Goal: Transaction & Acquisition: Purchase product/service

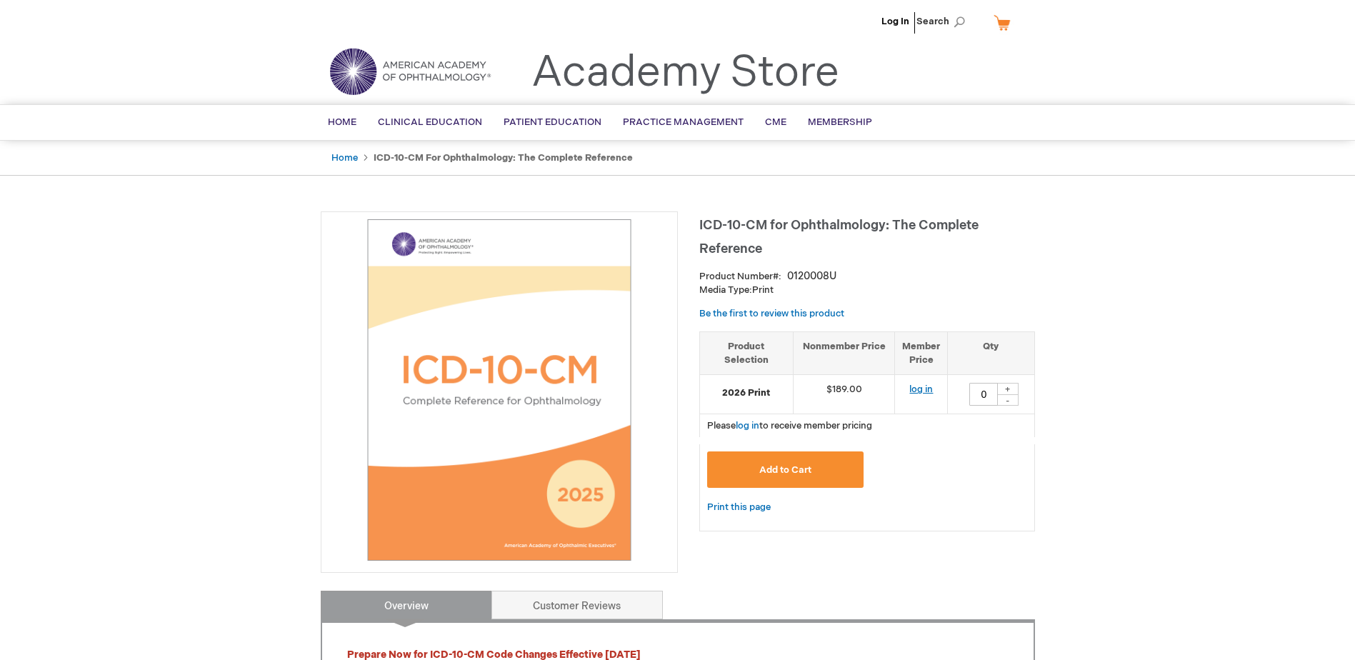
click at [924, 388] on link "log in" at bounding box center [921, 389] width 24 height 11
click at [1009, 388] on div "+" at bounding box center [1007, 389] width 21 height 12
type input "1"
click at [793, 467] on span "Add to Cart" at bounding box center [785, 469] width 52 height 11
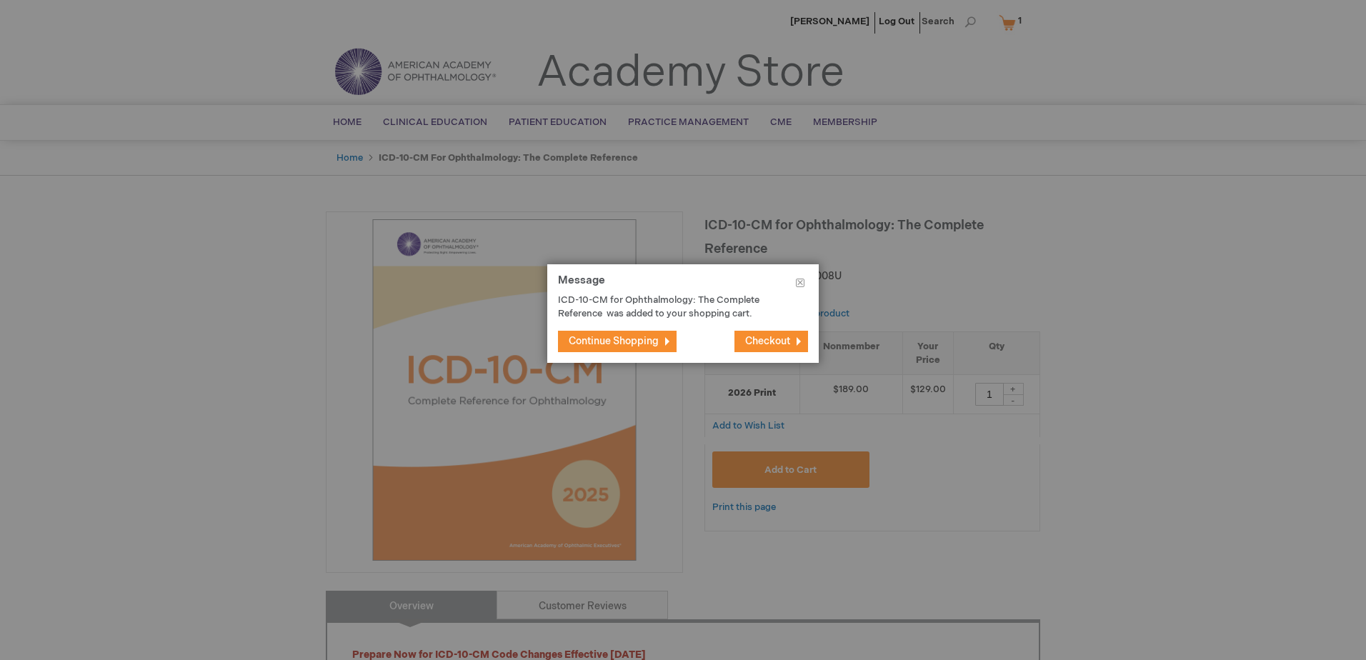
click at [768, 339] on span "Checkout" at bounding box center [767, 341] width 45 height 12
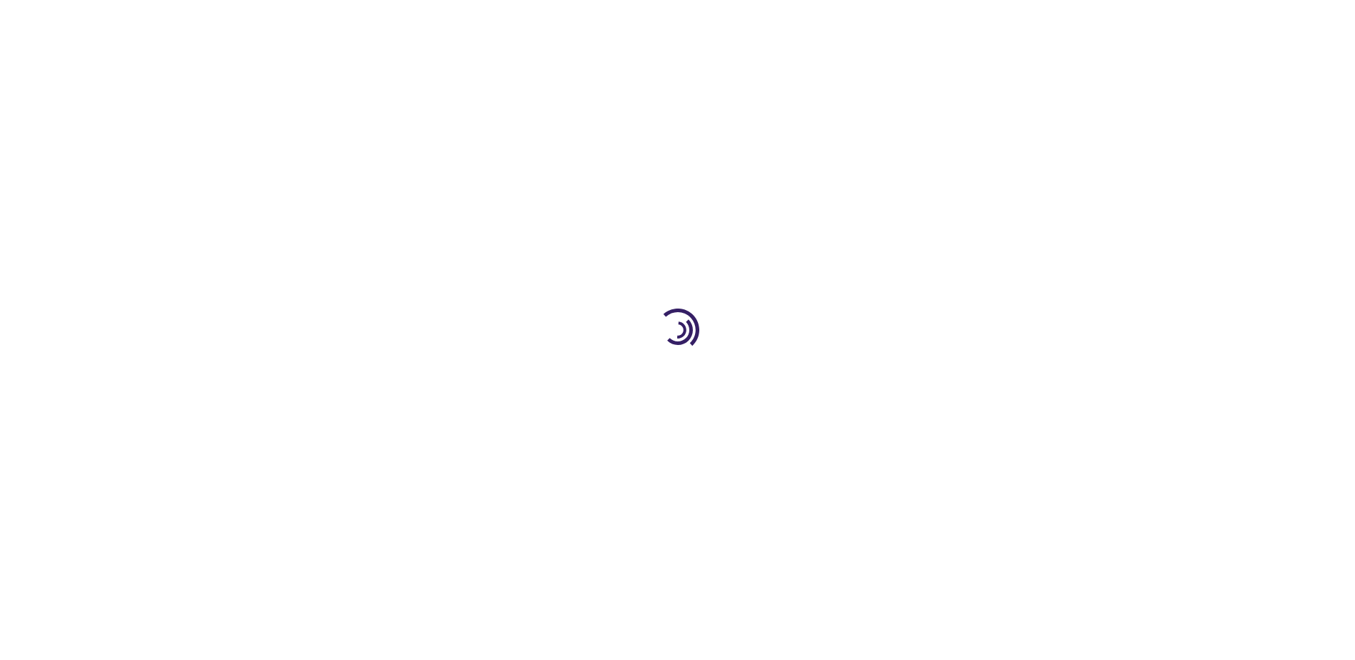
select select "US"
select select "44"
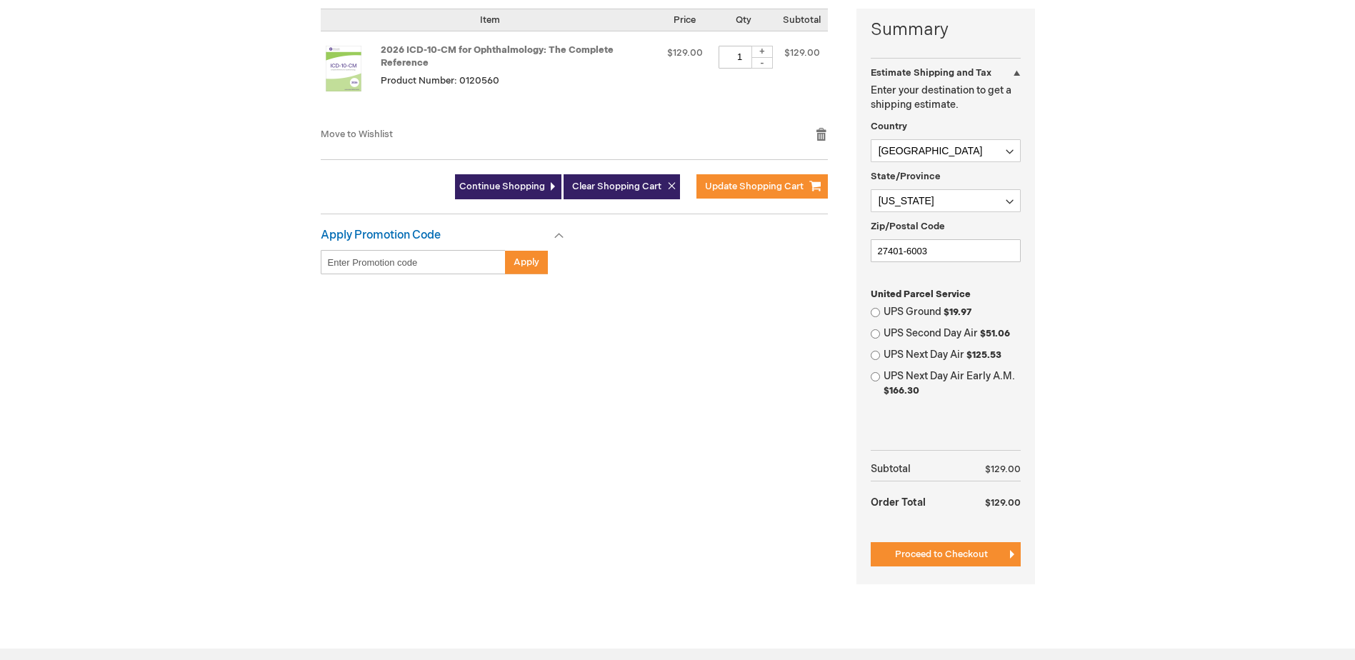
scroll to position [357, 0]
click at [942, 552] on span "Proceed to Checkout" at bounding box center [941, 553] width 93 height 11
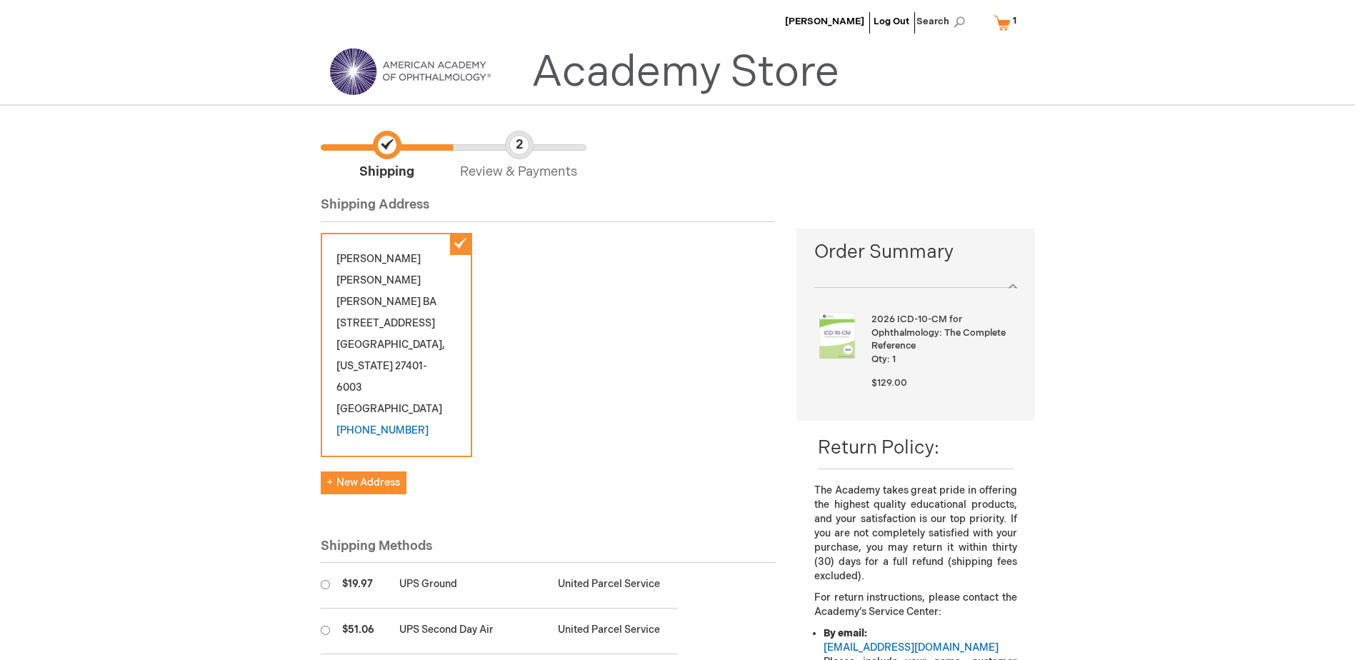
scroll to position [143, 0]
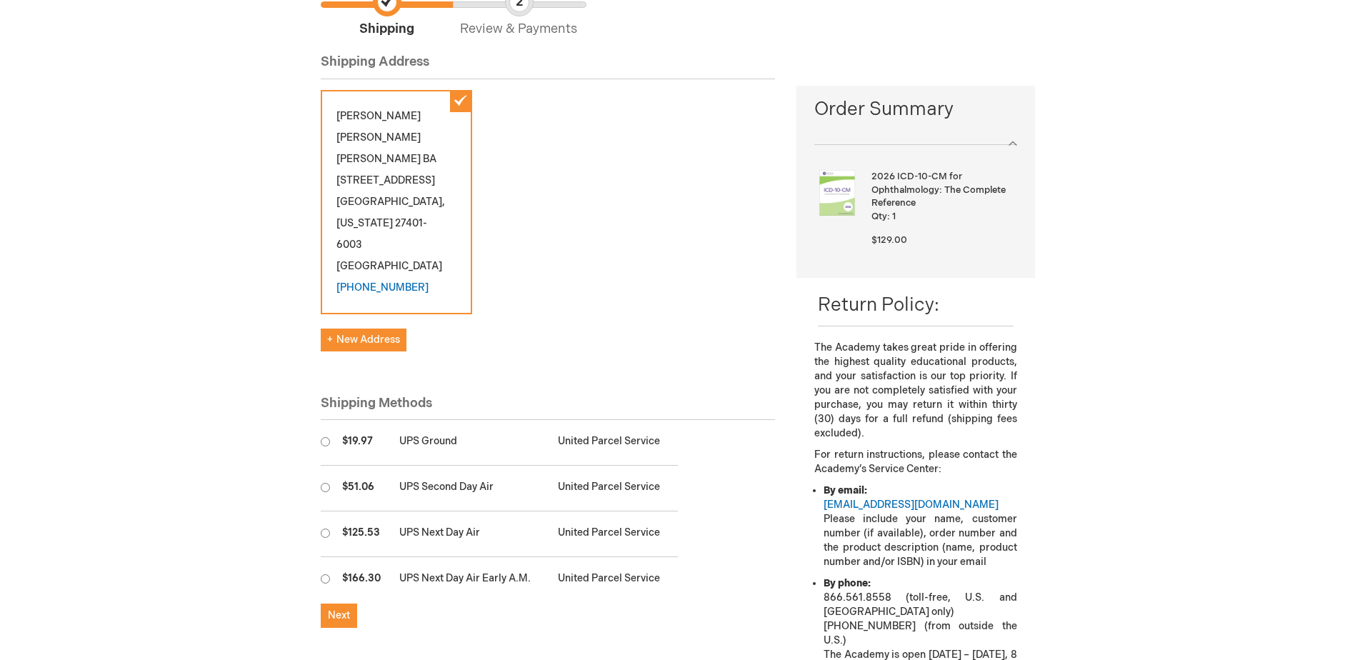
click at [323, 437] on input "radio" at bounding box center [325, 441] width 9 height 9
radio input "true"
click at [332, 609] on span "Next" at bounding box center [339, 615] width 22 height 12
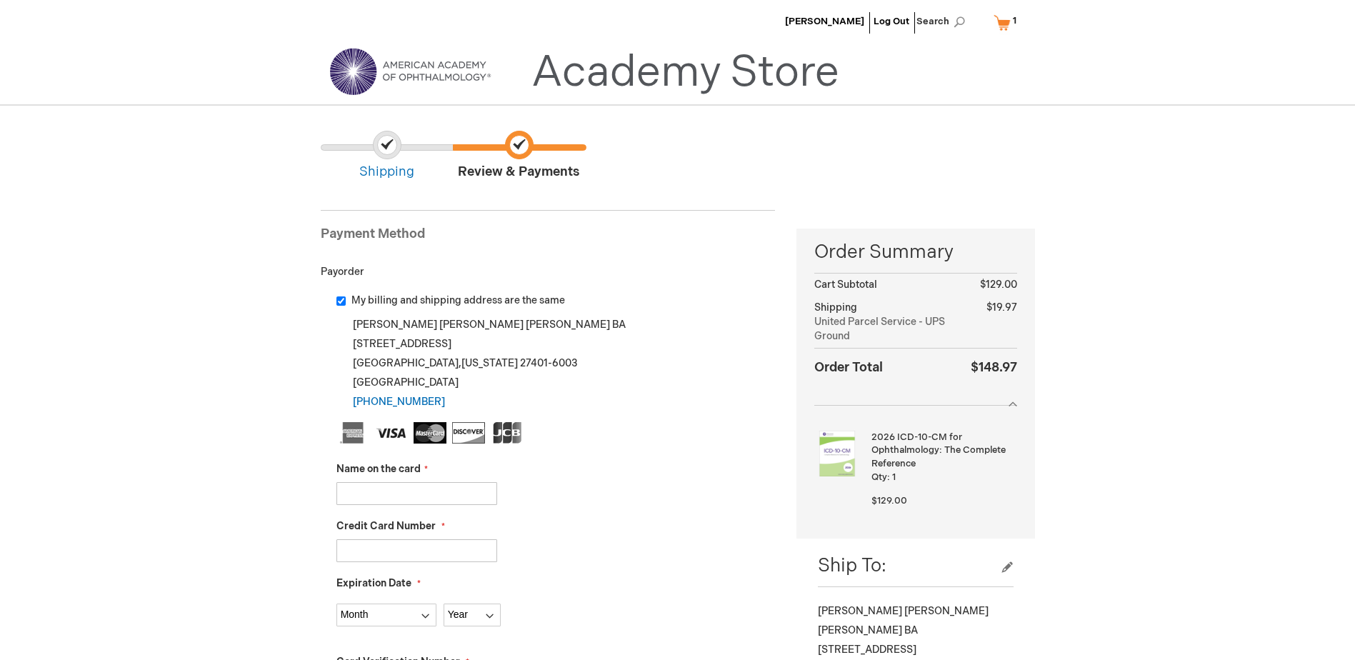
click at [391, 492] on input "Name on the card" at bounding box center [416, 493] width 161 height 23
type input "John D Matthews"
type input "4476205007712526"
click at [427, 618] on select "Month 01 - January 02 - February 03 - March 04 - April 05 - May 06 - June 07 - …" at bounding box center [386, 615] width 100 height 23
select select "8"
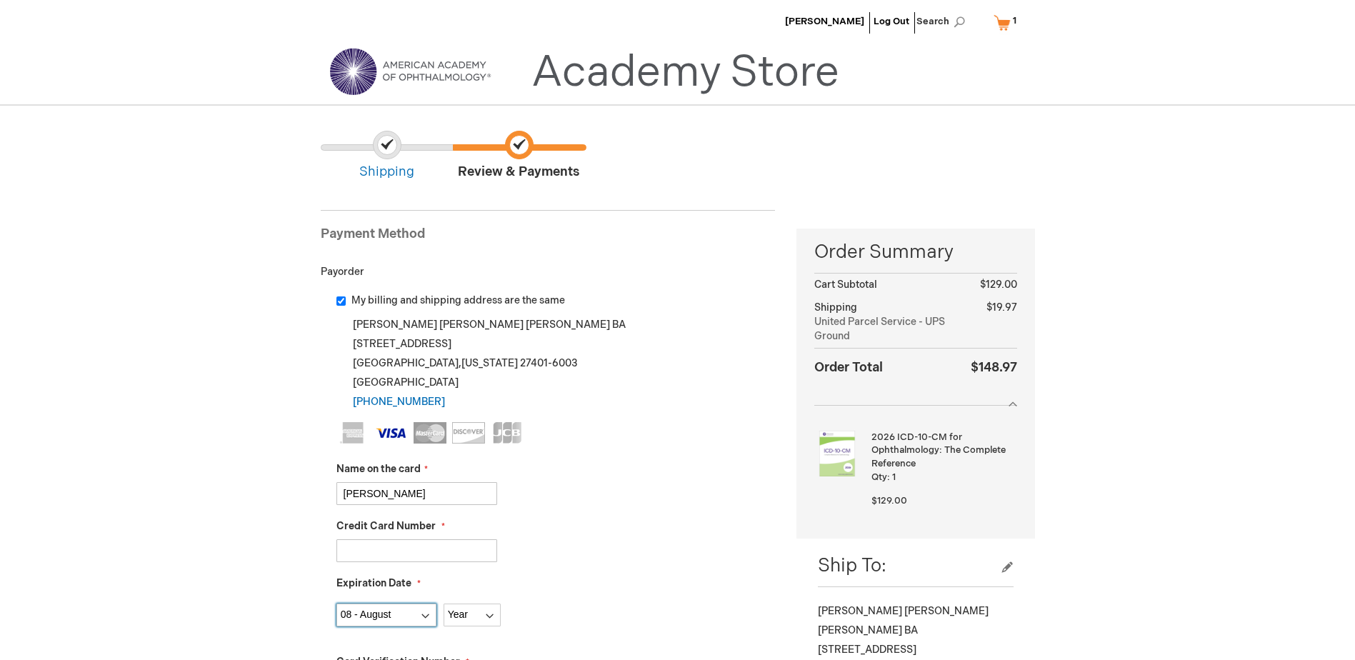
click at [336, 604] on select "Month 01 - January 02 - February 03 - March 04 - April 05 - May 06 - June 07 - …" at bounding box center [386, 615] width 100 height 23
click at [491, 616] on select "Year 2025 2026 2027 2028 2029 2030 2031 2032 2033 2034 2035" at bounding box center [472, 615] width 57 height 23
select select "2026"
click at [444, 604] on select "Year 2025 2026 2027 2028 2029 2030 2031 2032 2033 2034 2035" at bounding box center [472, 615] width 57 height 23
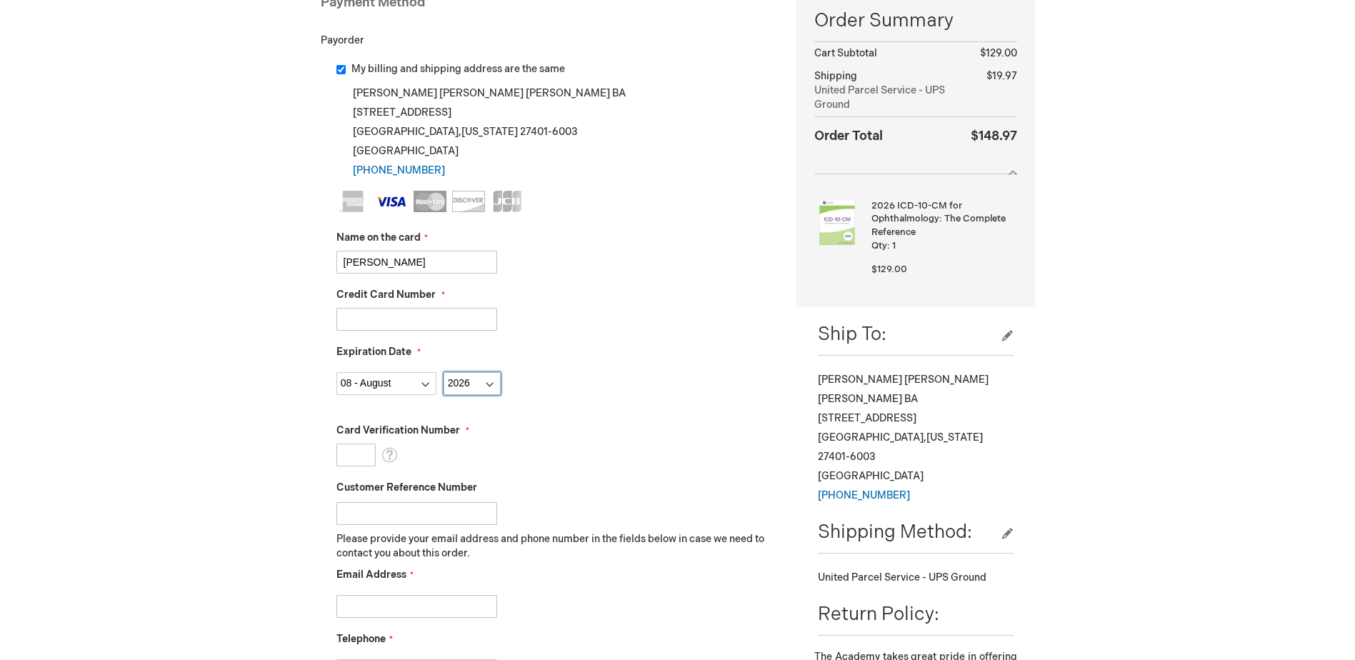
scroll to position [286, 0]
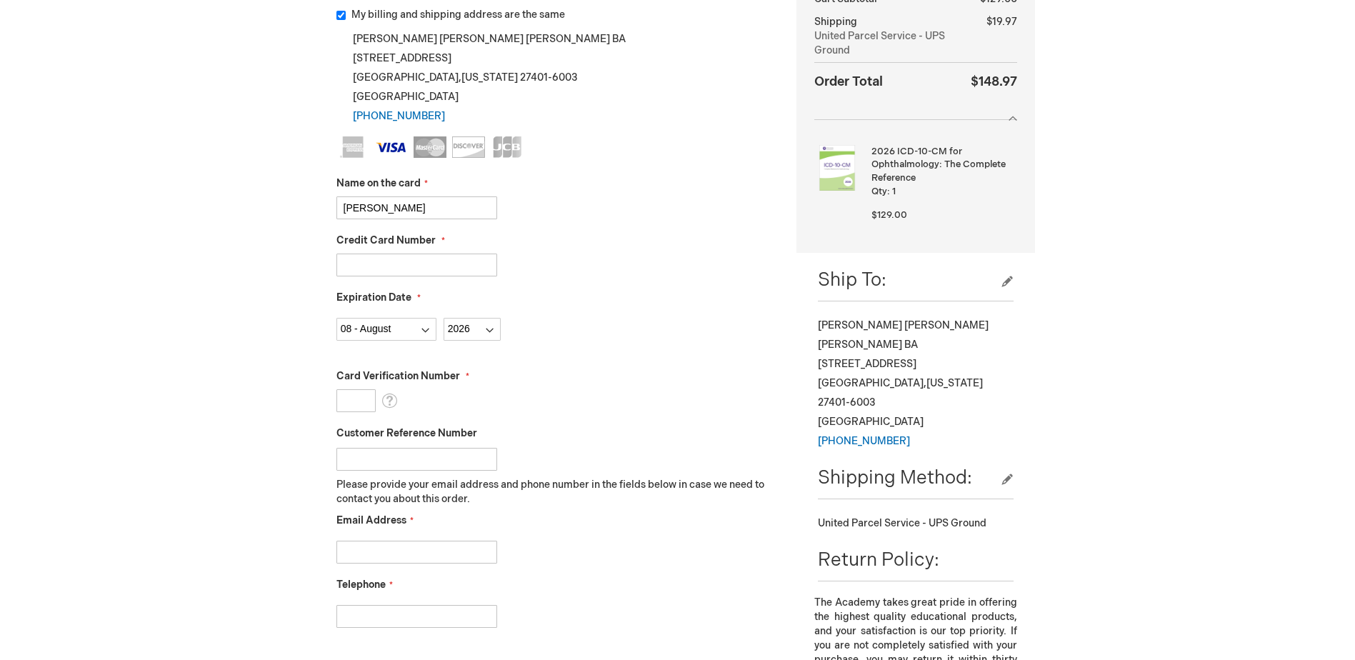
click at [356, 399] on input "Card Verification Number" at bounding box center [355, 400] width 39 height 23
type input "609"
click at [388, 464] on input "Customer Reference Number" at bounding box center [416, 459] width 161 height 23
drag, startPoint x: 348, startPoint y: 546, endPoint x: 355, endPoint y: 551, distance: 8.7
click at [348, 549] on input "Email Address" at bounding box center [416, 552] width 161 height 23
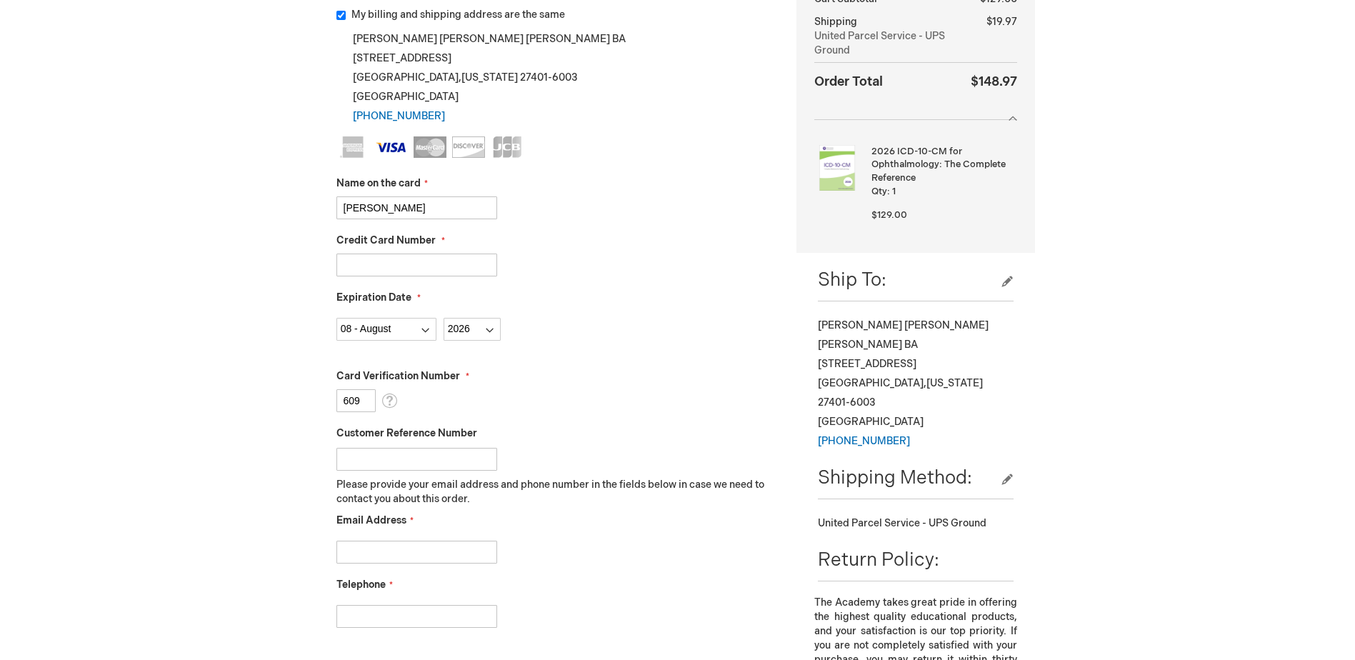
type input "melissa.gammon@conehealth.com"
click at [369, 611] on input "Telephone" at bounding box center [416, 616] width 161 height 23
type input "3362722625"
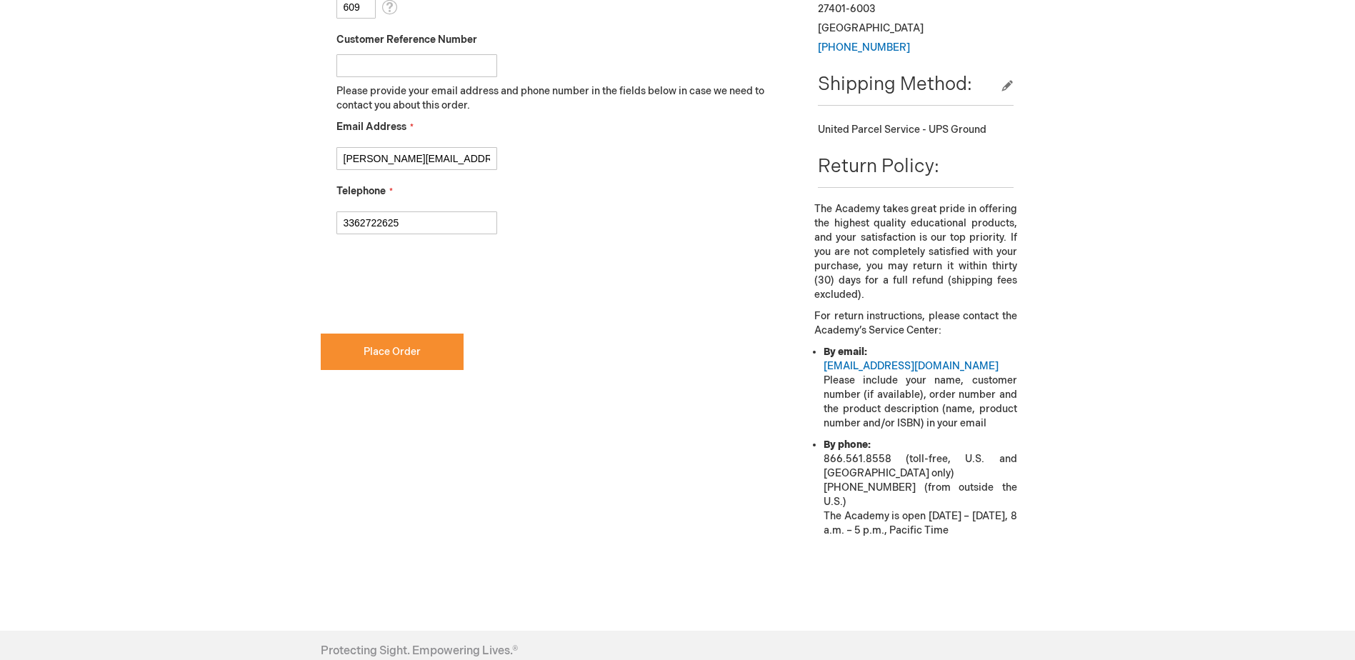
checkbox input "true"
click at [397, 354] on span "Place Order" at bounding box center [392, 352] width 57 height 12
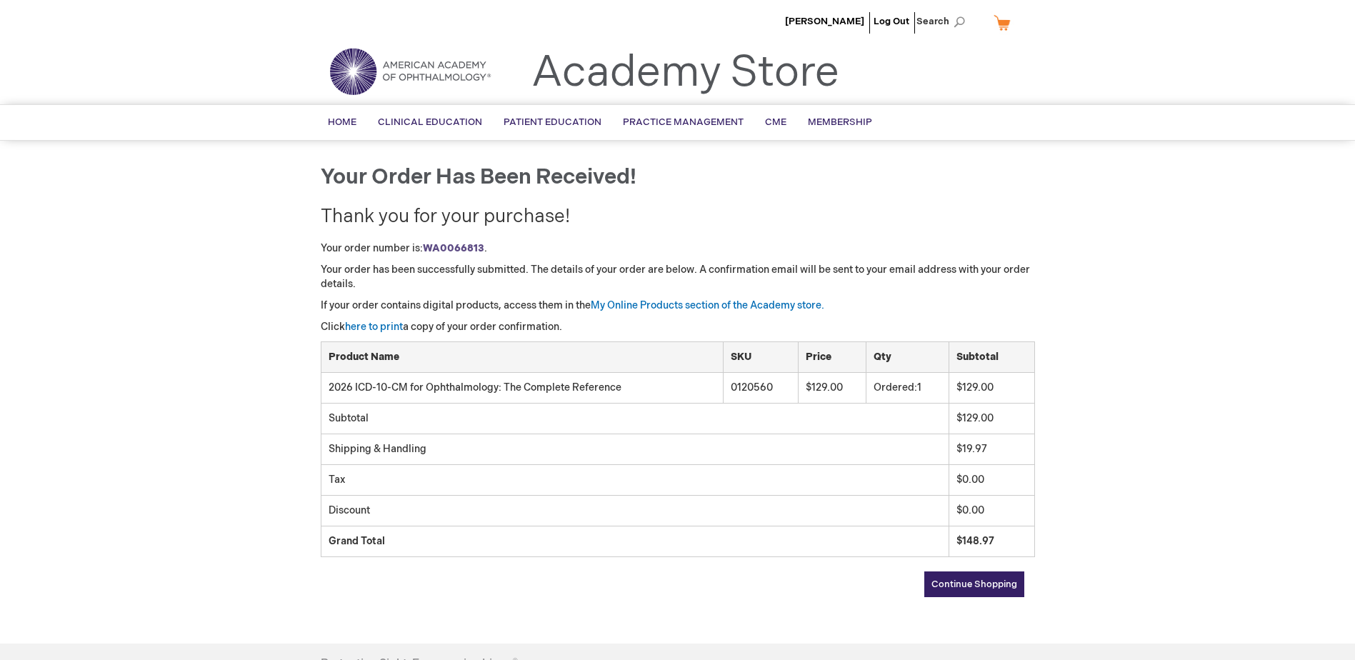
click at [107, 566] on div "[PERSON_NAME] Log Out Search My Cart CLOSE RECENTLY ADDED ITEM(S) Close There a…" at bounding box center [677, 435] width 1355 height 870
